Goal: Communication & Community: Answer question/provide support

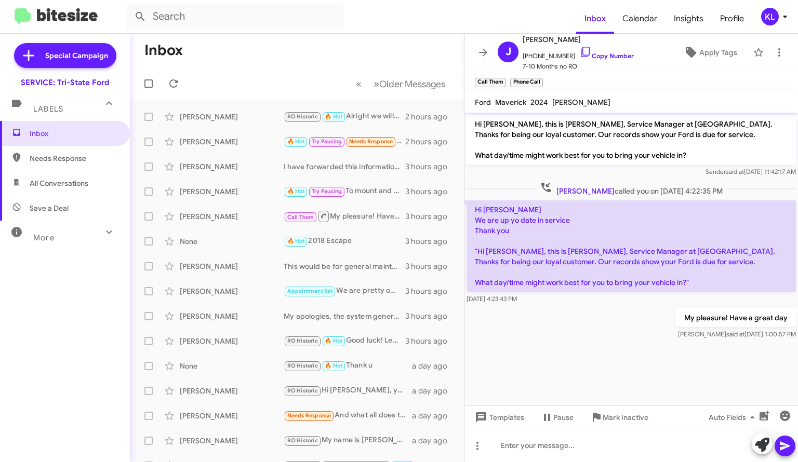
click at [253, 124] on div "[PERSON_NAME] RO Historic 🔥 Hot Alright we will see you [DATE]! 2 hours ago" at bounding box center [296, 116] width 317 height 21
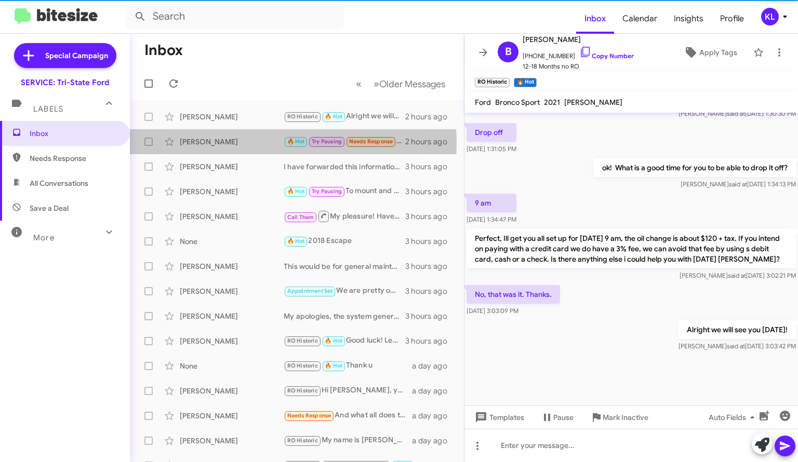
click at [243, 142] on div "[PERSON_NAME]" at bounding box center [232, 142] width 104 height 10
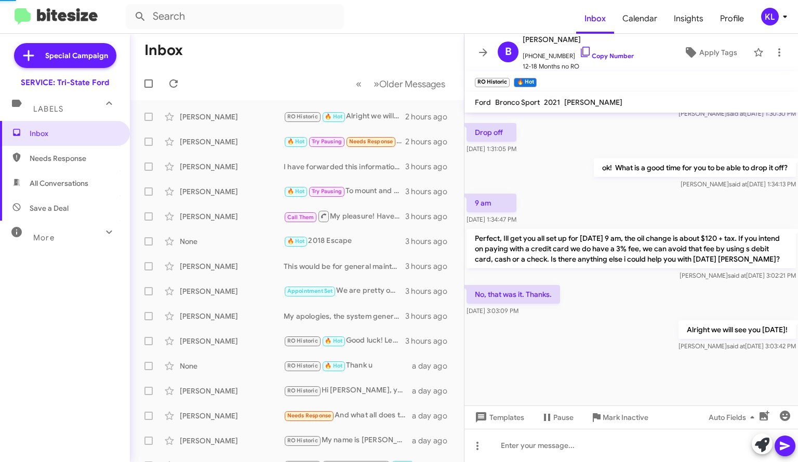
scroll to position [345, 0]
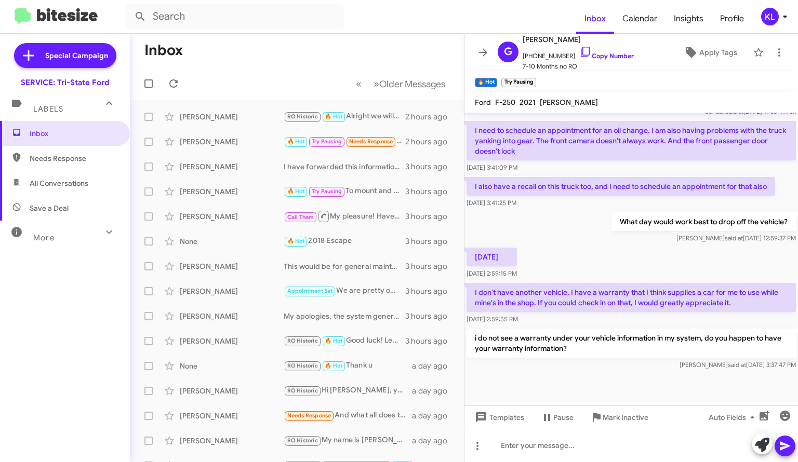
click at [259, 167] on div "[PERSON_NAME]" at bounding box center [232, 167] width 104 height 10
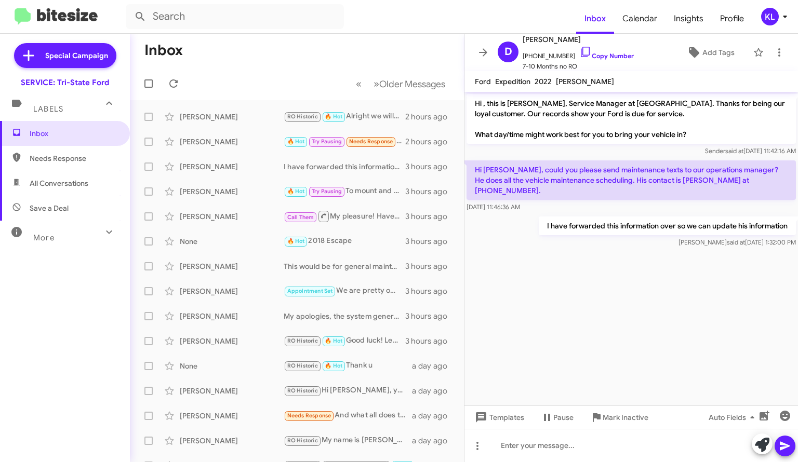
click at [612, 59] on link "Copy Number" at bounding box center [606, 56] width 55 height 8
click at [234, 194] on div "[PERSON_NAME]" at bounding box center [232, 191] width 104 height 10
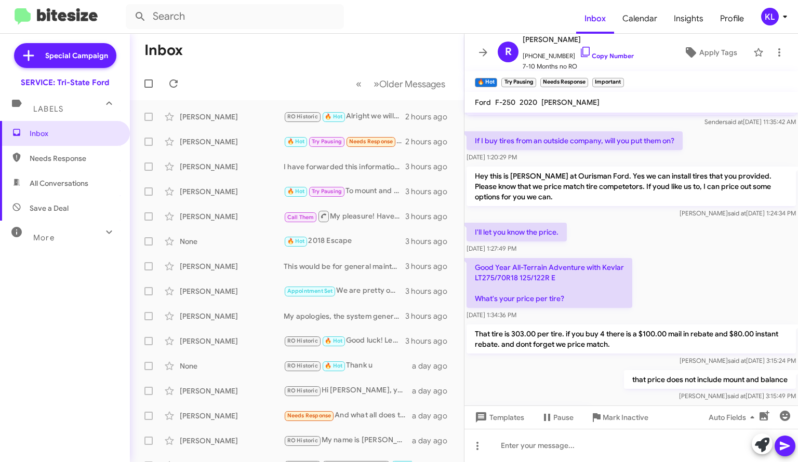
scroll to position [611, 0]
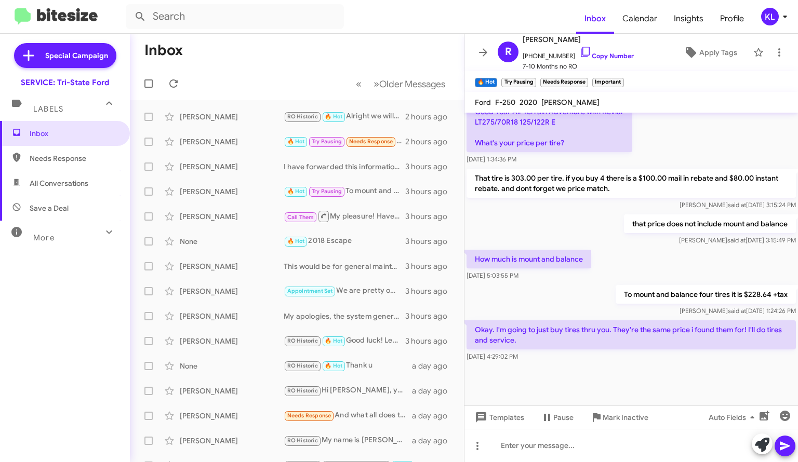
click at [598, 55] on link "Copy Number" at bounding box center [606, 56] width 55 height 8
